Goal: Navigation & Orientation: Find specific page/section

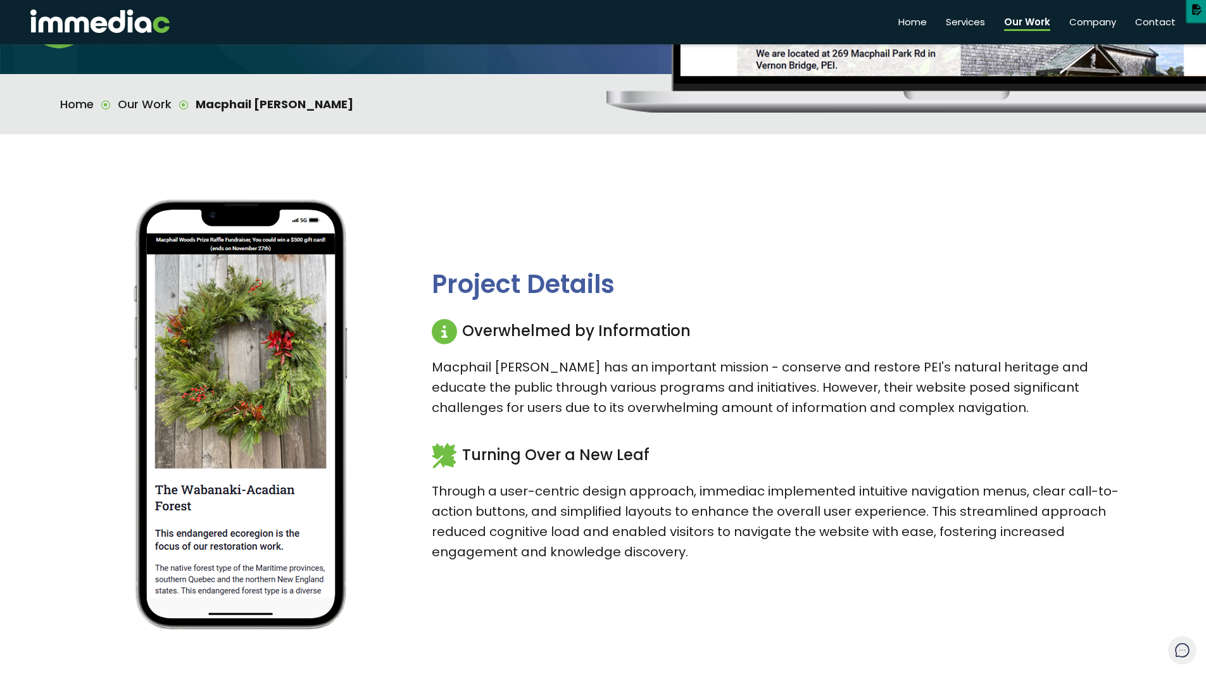
scroll to position [380, 0]
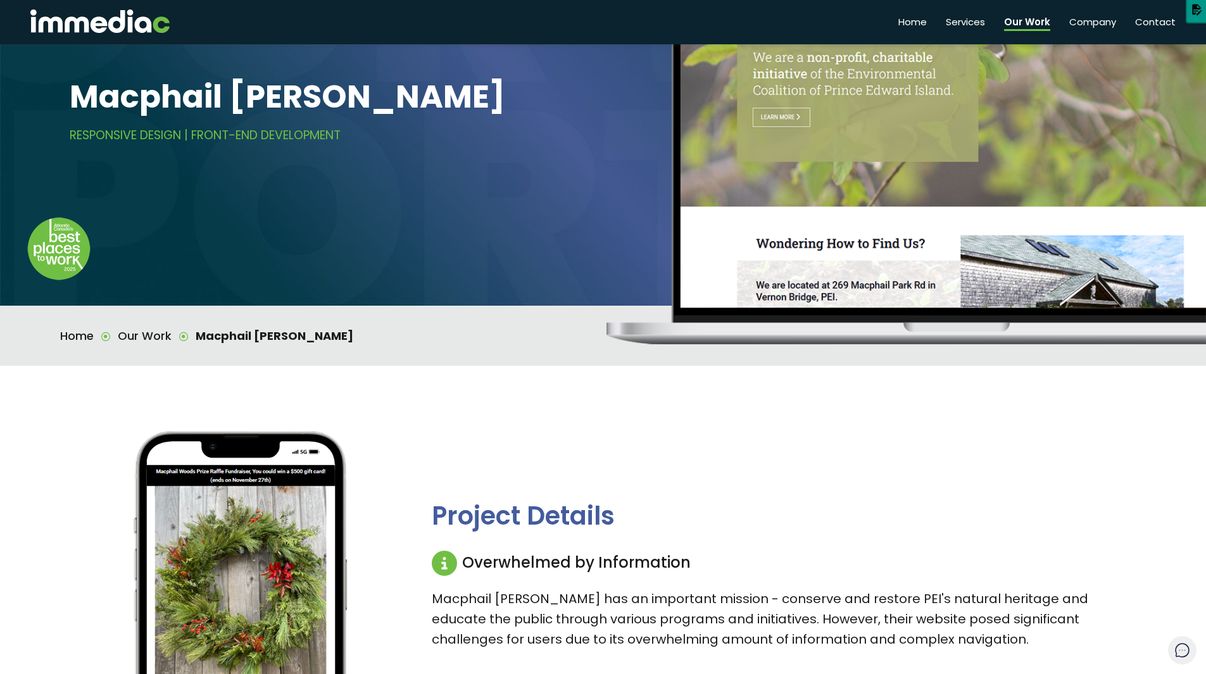
scroll to position [63, 0]
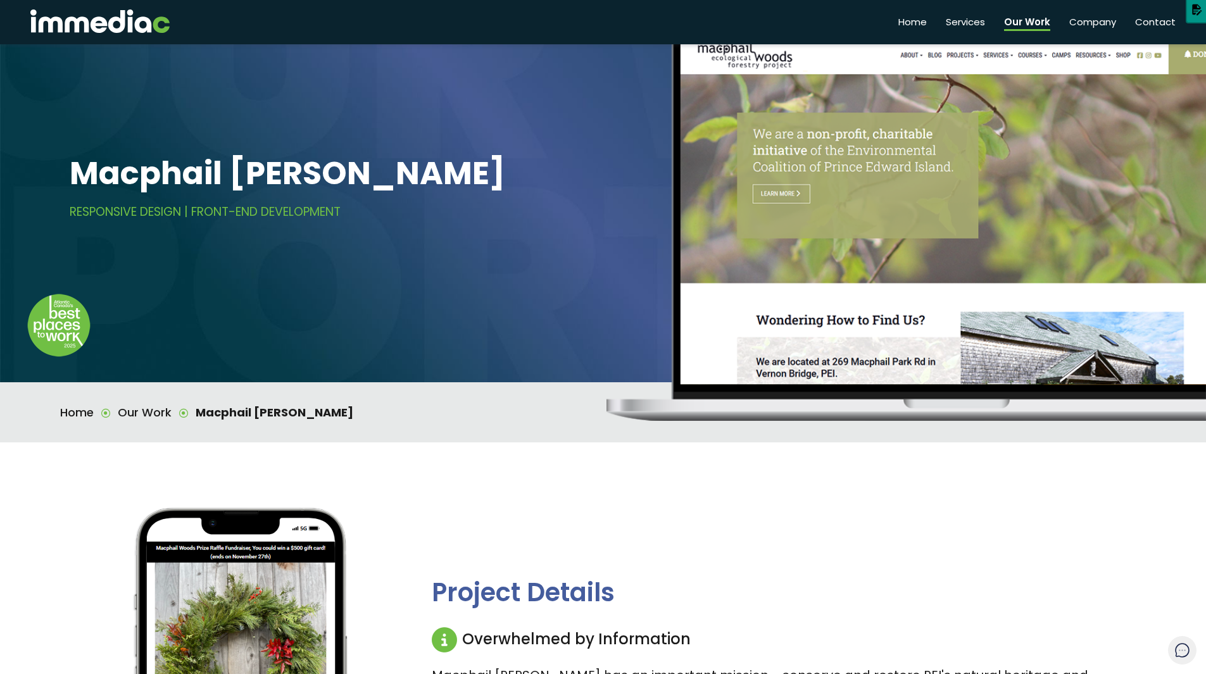
click at [1021, 23] on link "Our Work" at bounding box center [1027, 20] width 46 height 22
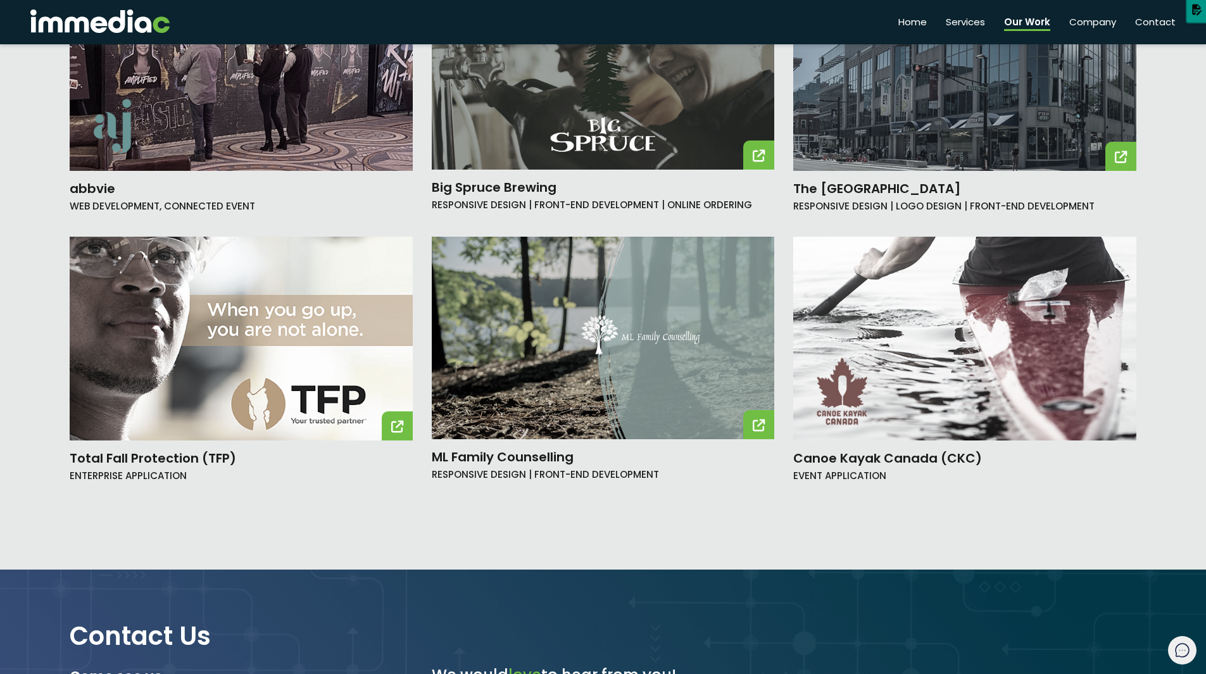
scroll to position [2470, 0]
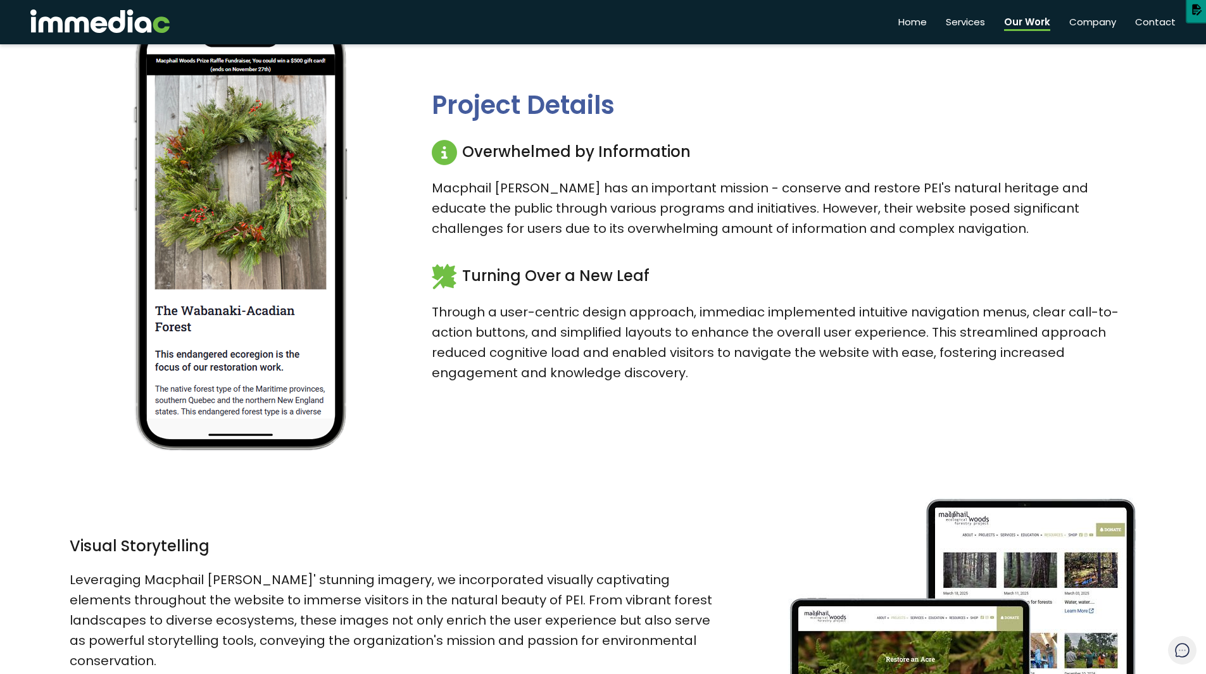
scroll to position [570, 0]
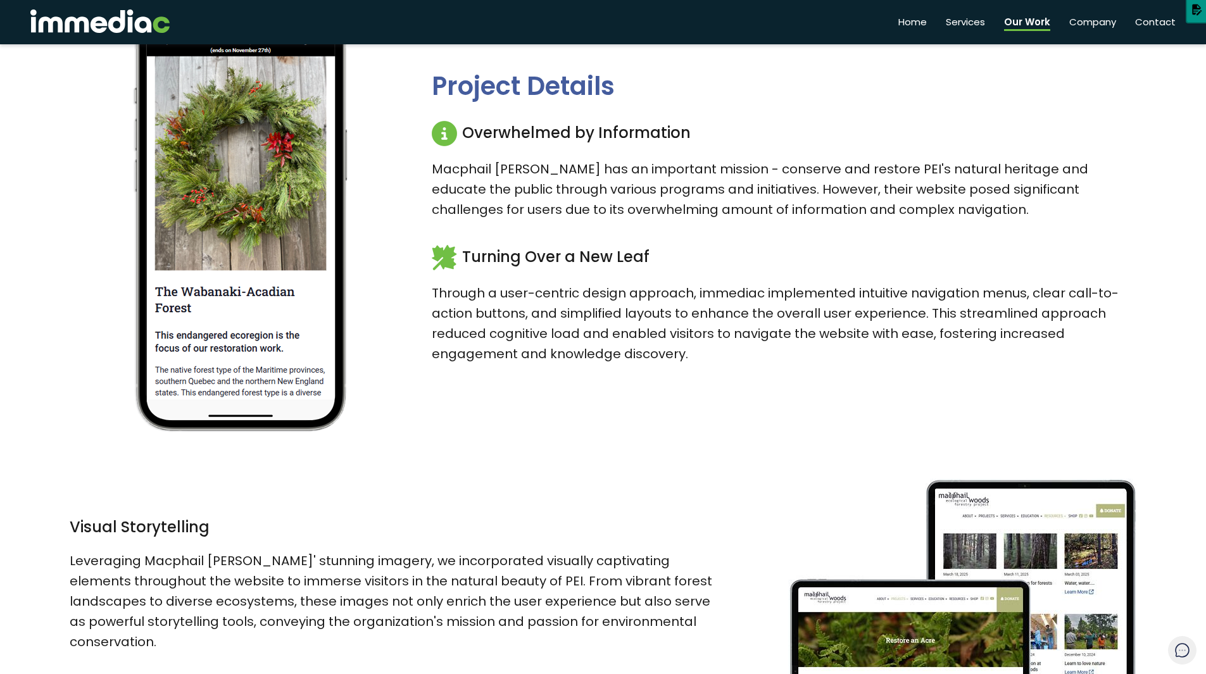
drag, startPoint x: 436, startPoint y: 85, endPoint x: 706, endPoint y: 318, distance: 356.5
click at [730, 348] on div "Project Details Overwhelmed by Information Macphail Woods has an important miss…" at bounding box center [784, 223] width 705 height 306
copy div "Project Details Overwhelmed by Information Macphail Woods has an important miss…"
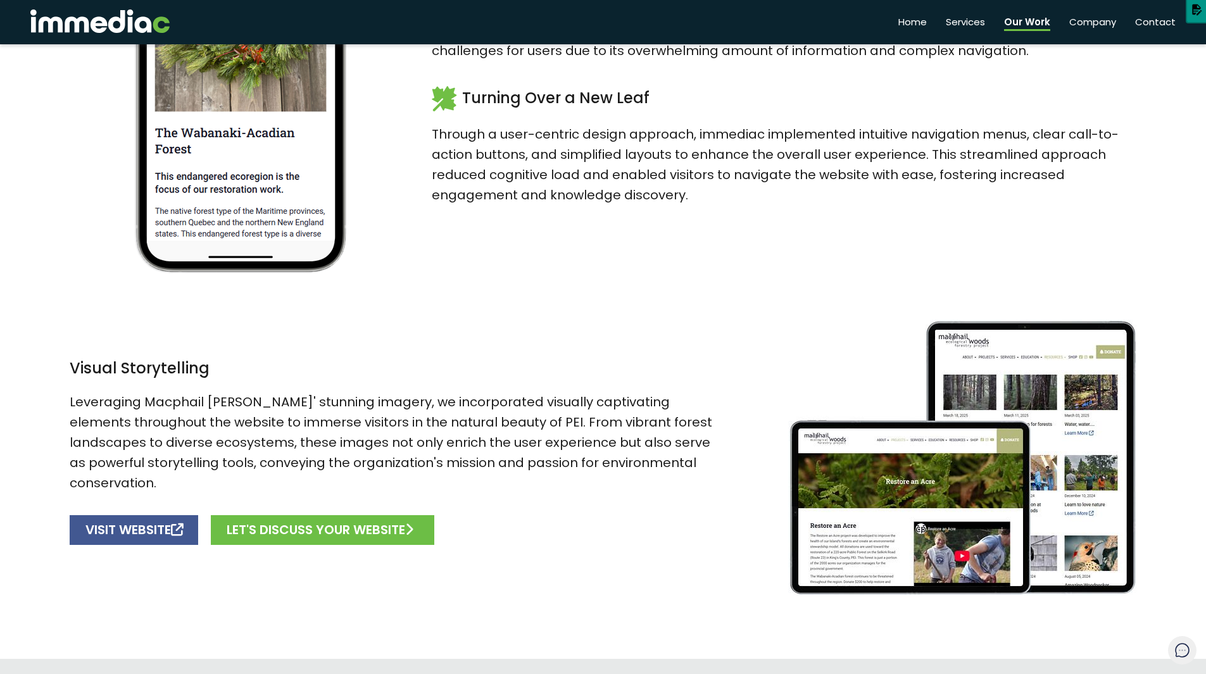
scroll to position [760, 0]
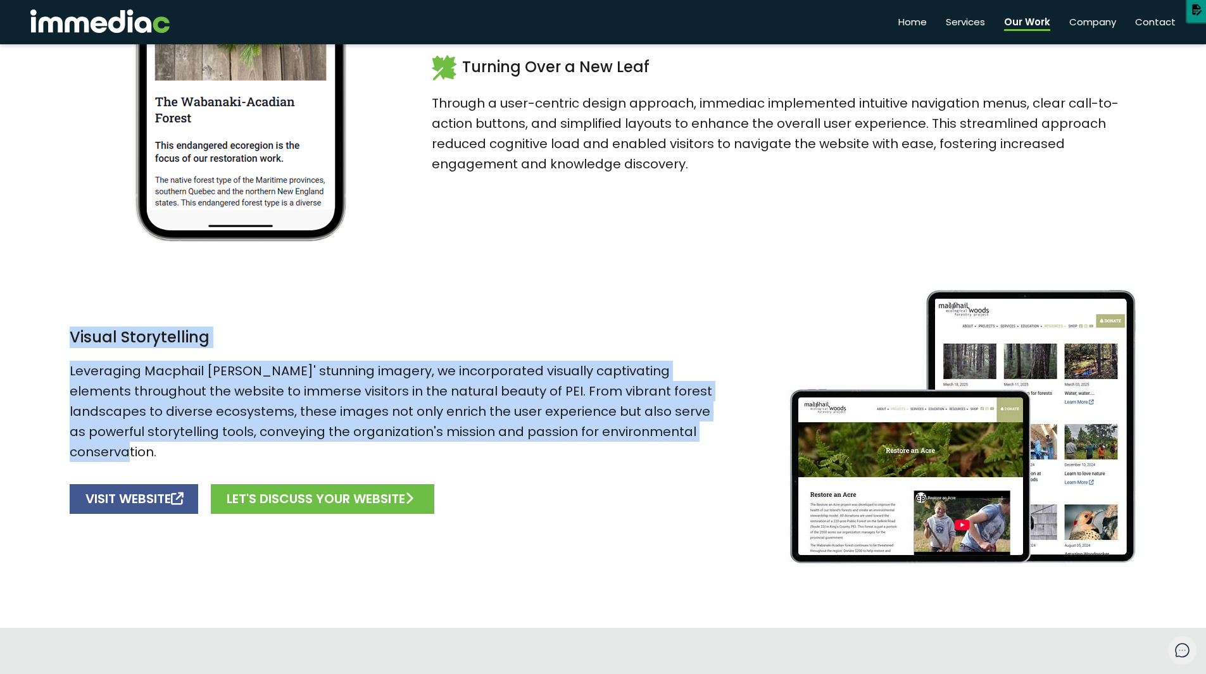
drag, startPoint x: 73, startPoint y: 348, endPoint x: 707, endPoint y: 438, distance: 640.2
click at [707, 438] on div "Visual Storytelling Leveraging Macphail Woods' stunning imagery, we incorporate…" at bounding box center [395, 427] width 651 height 200
copy div "Visual Storytelling Leveraging Macphail Woods' stunning imagery, we incorporate…"
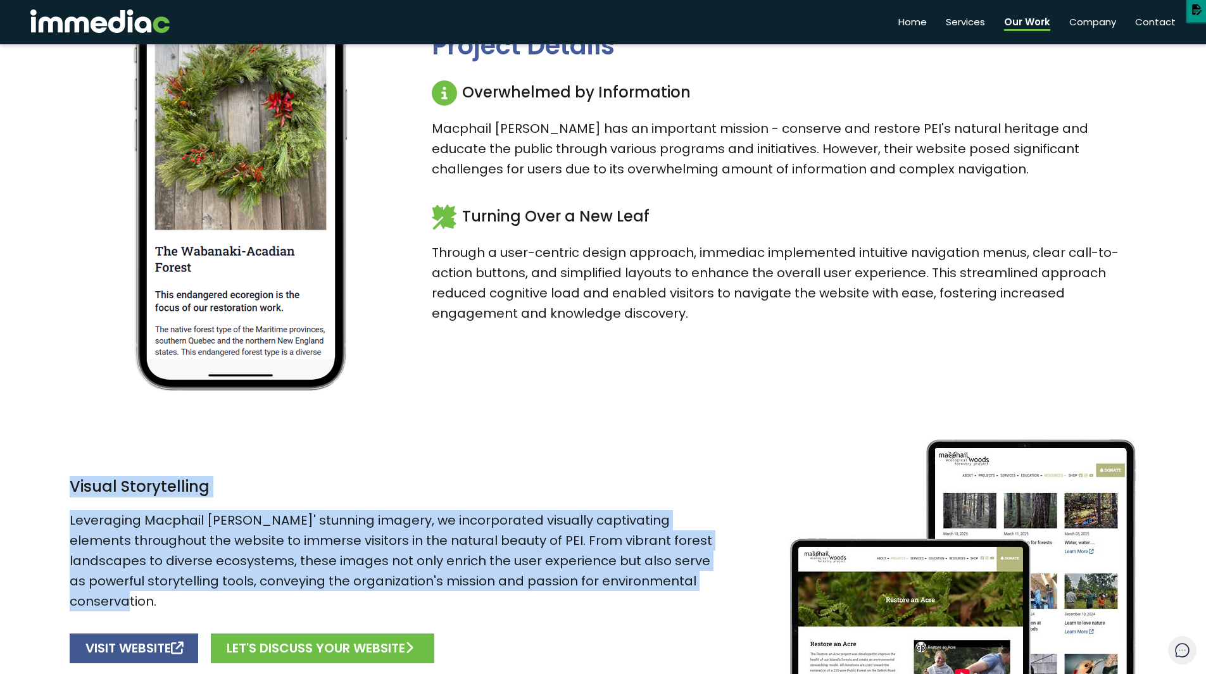
scroll to position [633, 0]
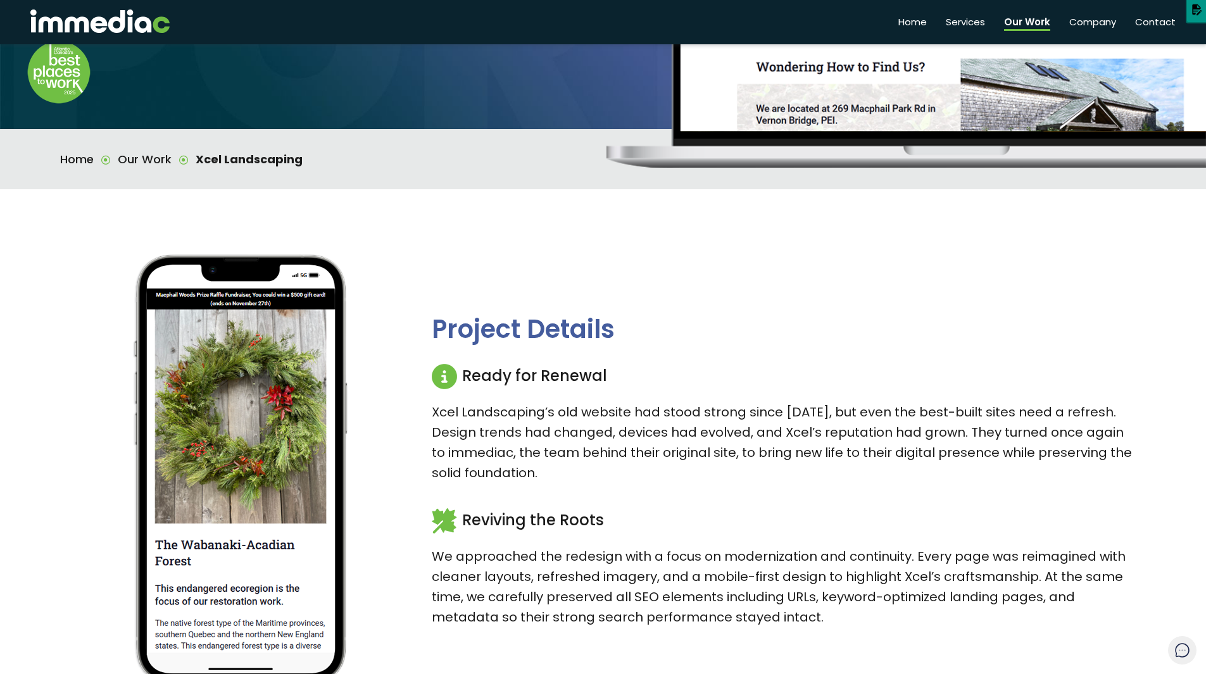
scroll to position [570, 0]
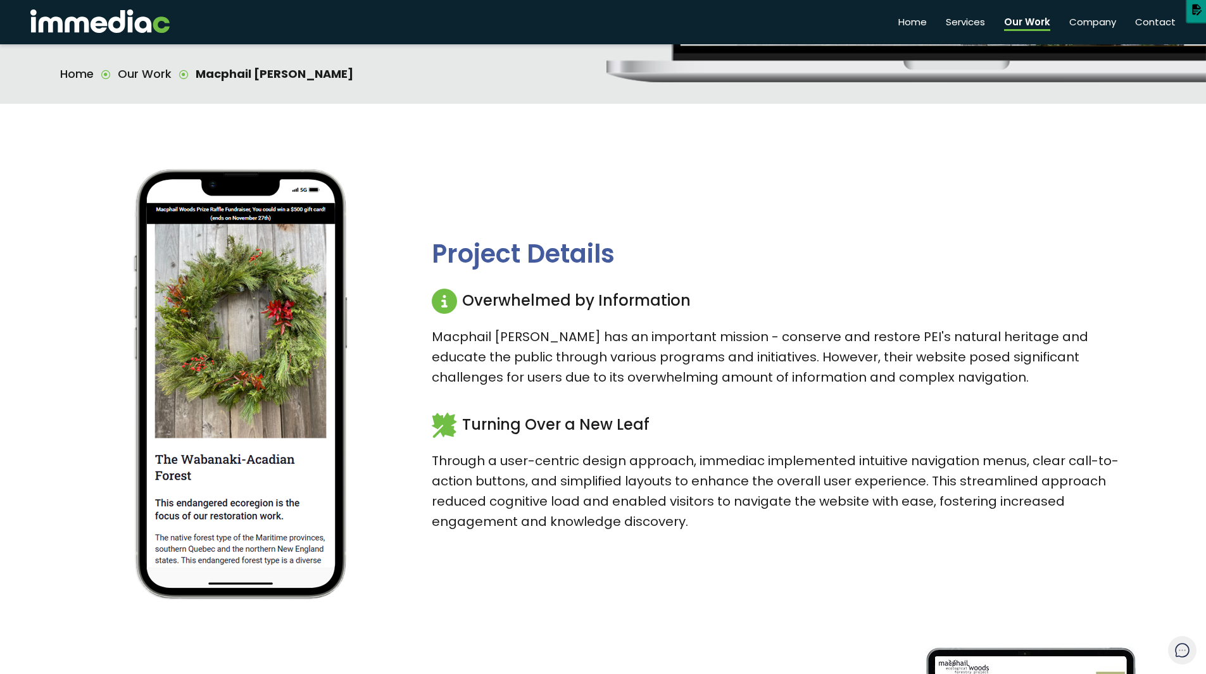
scroll to position [380, 0]
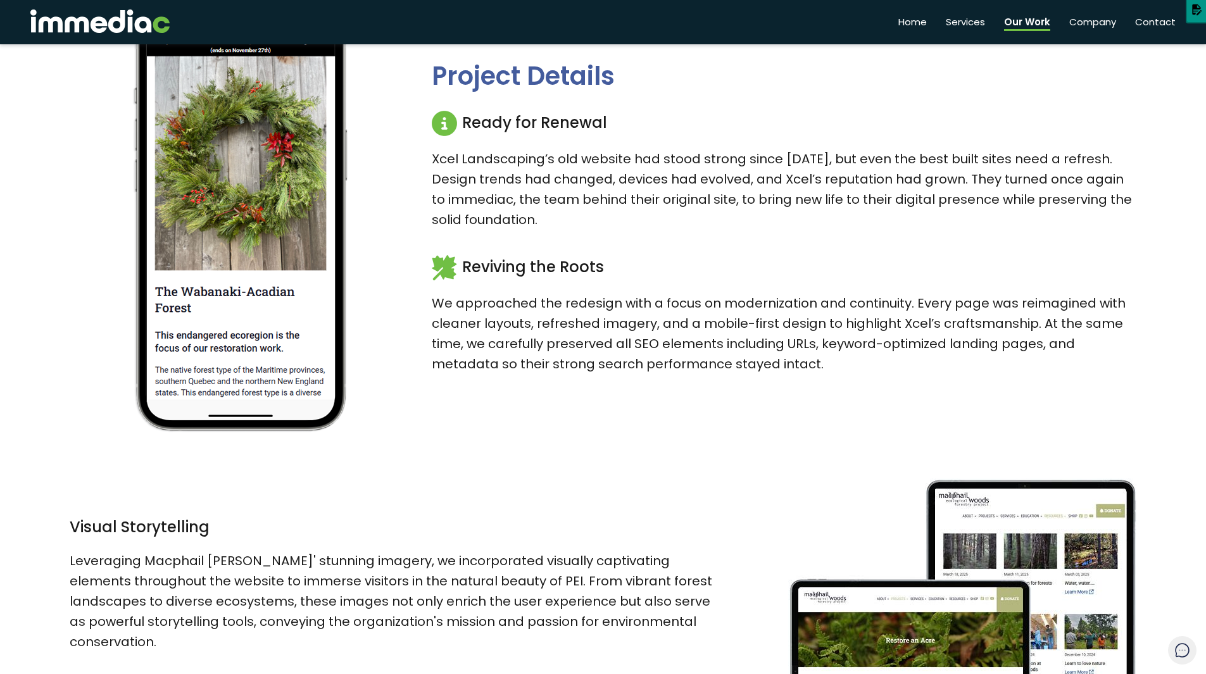
scroll to position [697, 0]
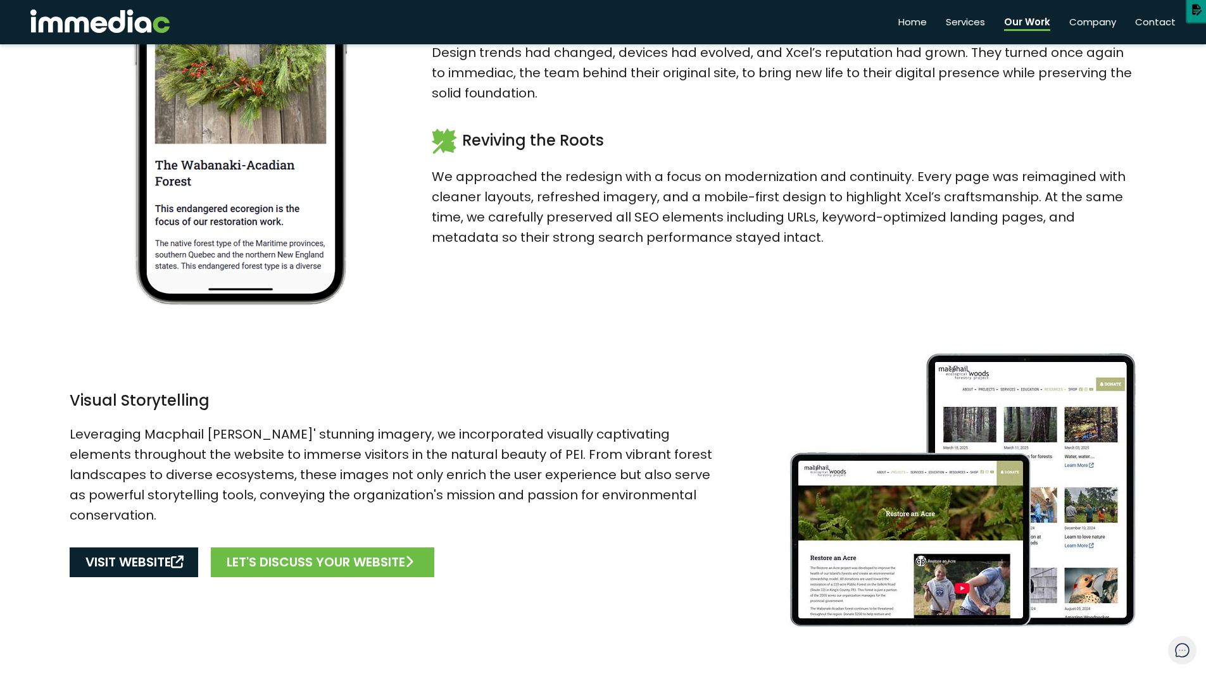
click at [147, 554] on link "VISIT WEBSITE" at bounding box center [134, 563] width 129 height 30
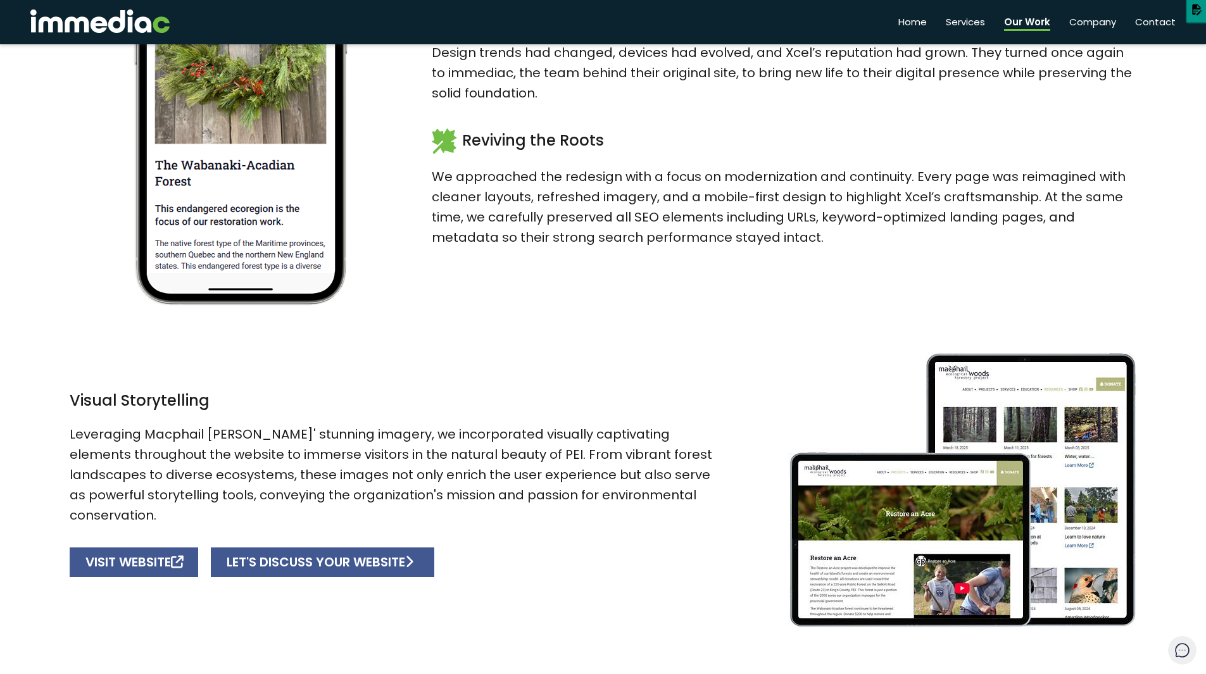
drag, startPoint x: 393, startPoint y: 547, endPoint x: 386, endPoint y: 540, distance: 10.3
click at [393, 548] on link "LET'S DISCUSS YOUR WEBSITE" at bounding box center [323, 563] width 224 height 30
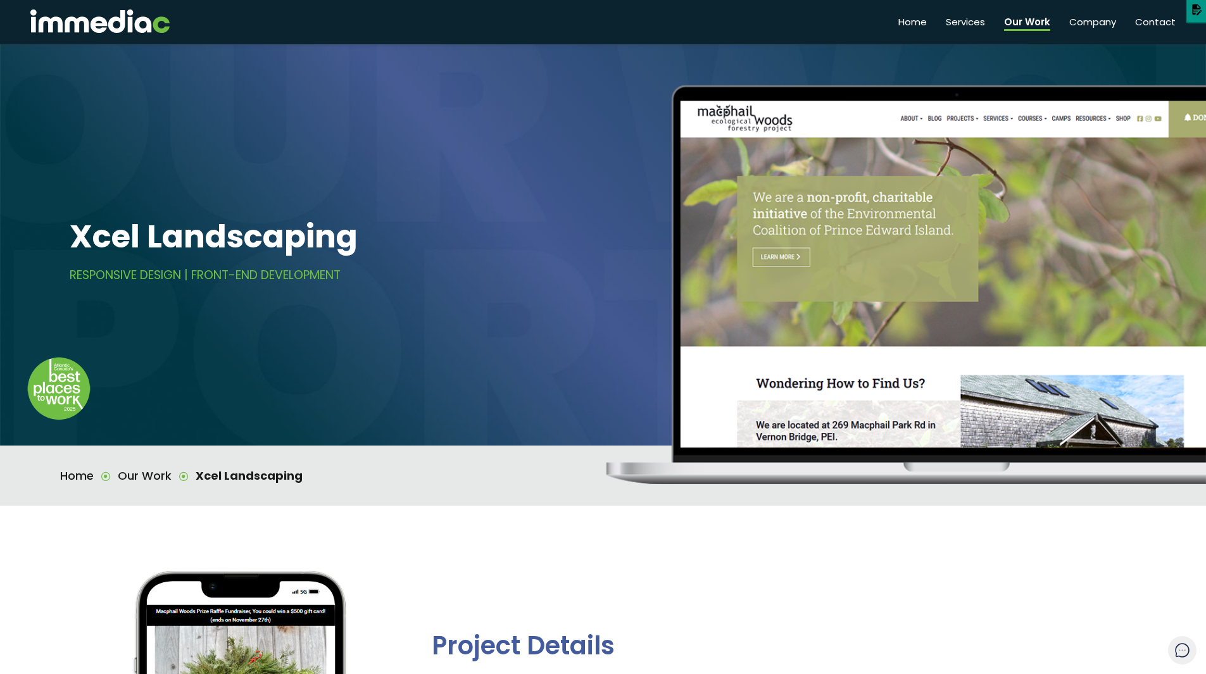
scroll to position [697, 0]
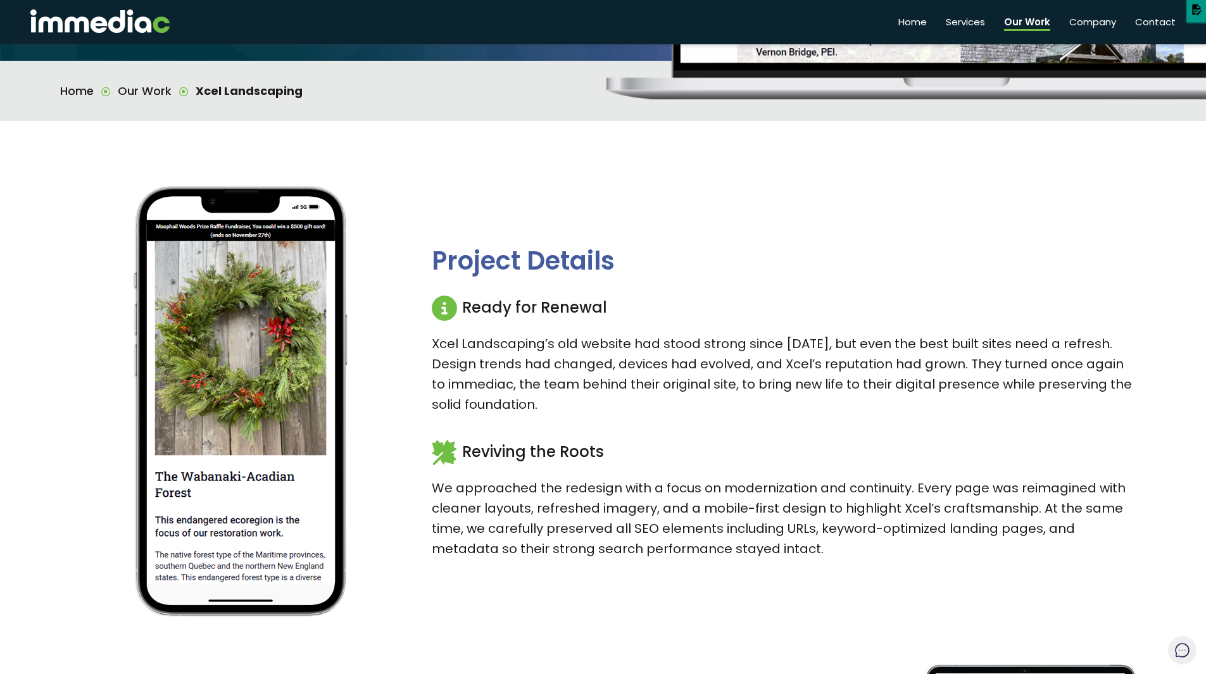
scroll to position [380, 0]
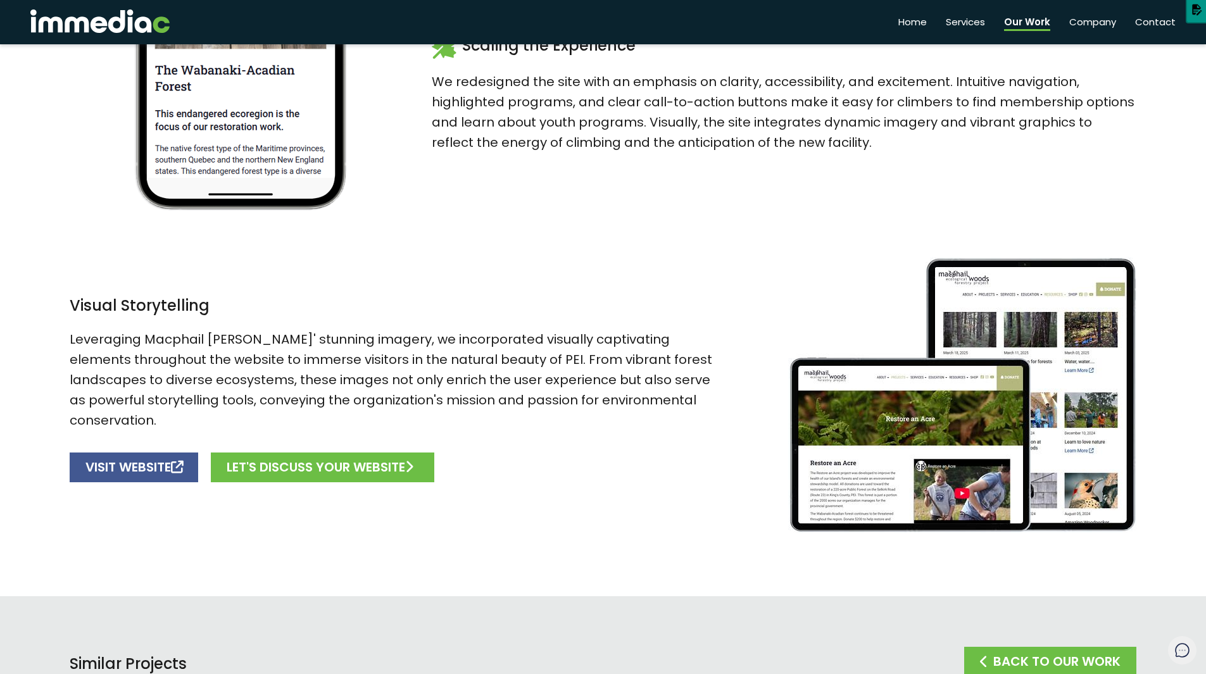
scroll to position [823, 0]
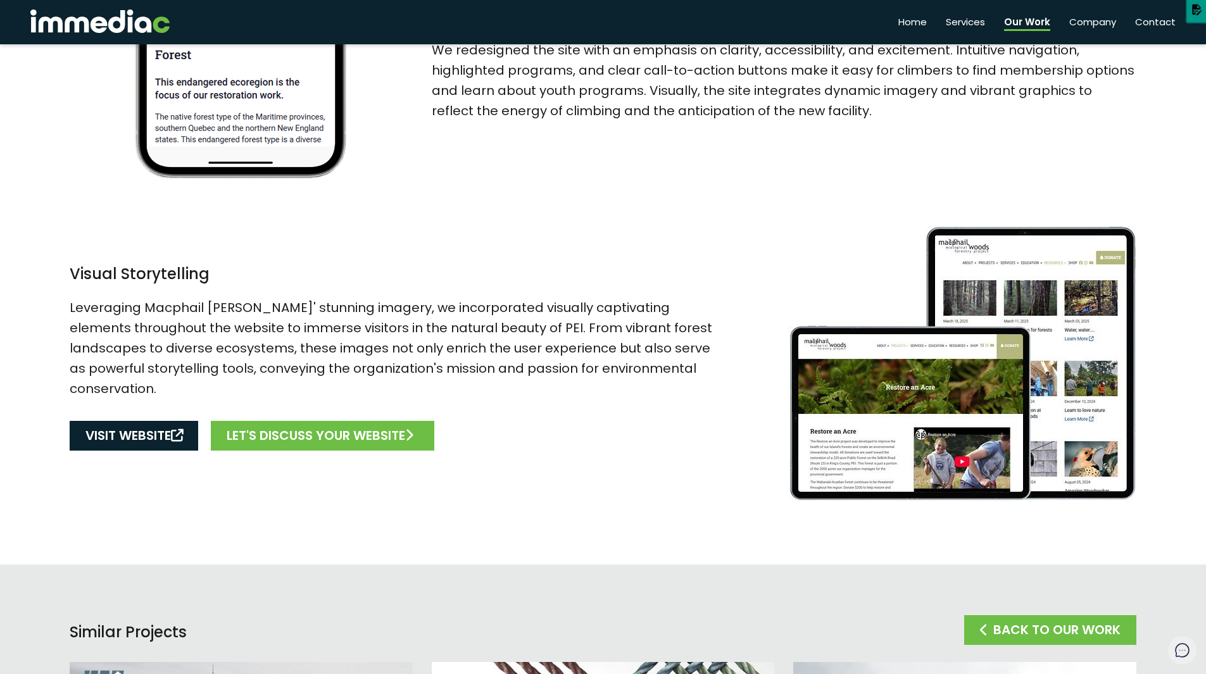
click at [128, 421] on link "VISIT WEBSITE" at bounding box center [134, 436] width 129 height 30
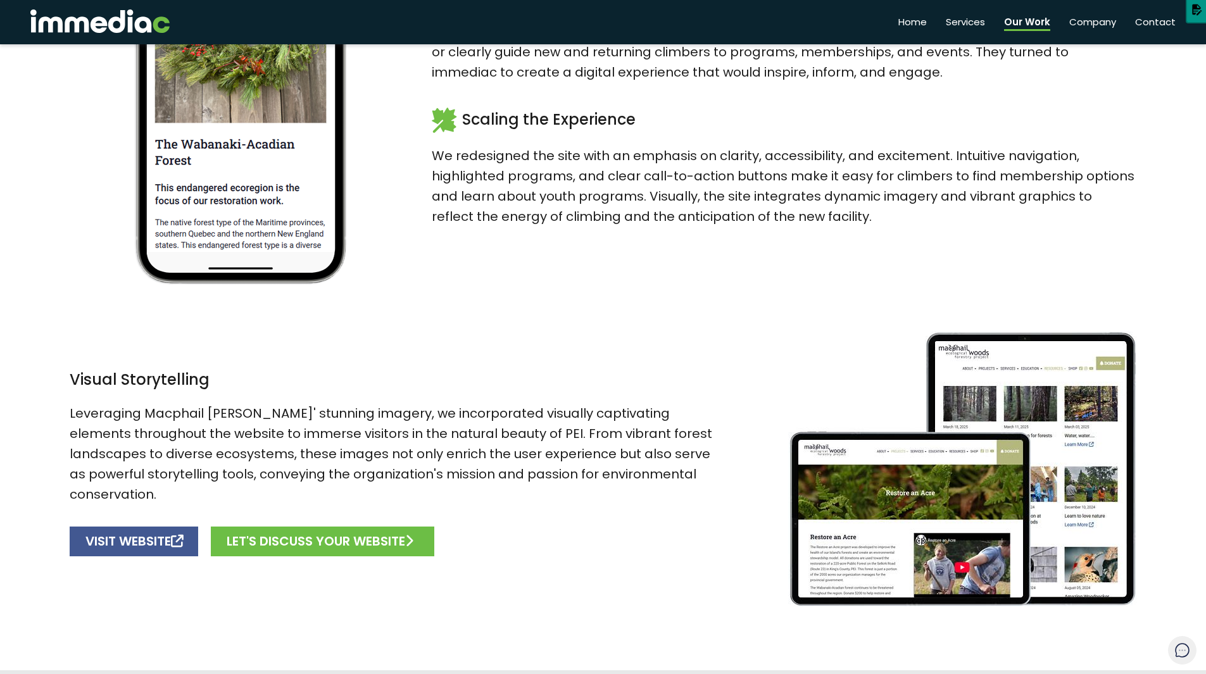
scroll to position [697, 0]
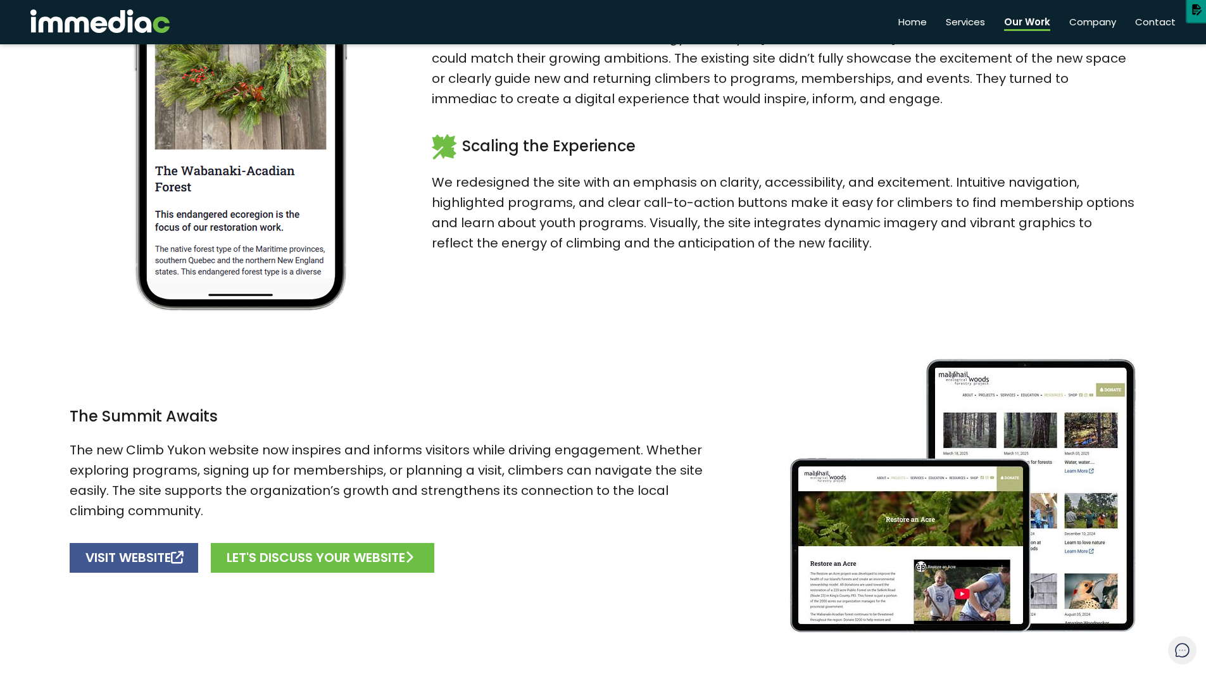
scroll to position [697, 0]
